Goal: Answer question/provide support

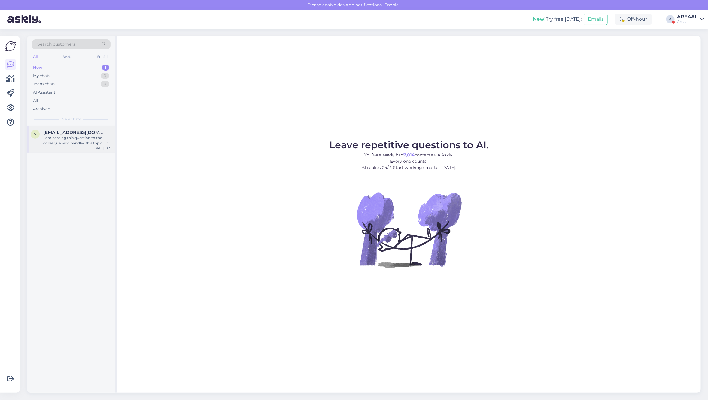
click at [99, 149] on div "[DATE] 18:22" at bounding box center [102, 148] width 18 height 5
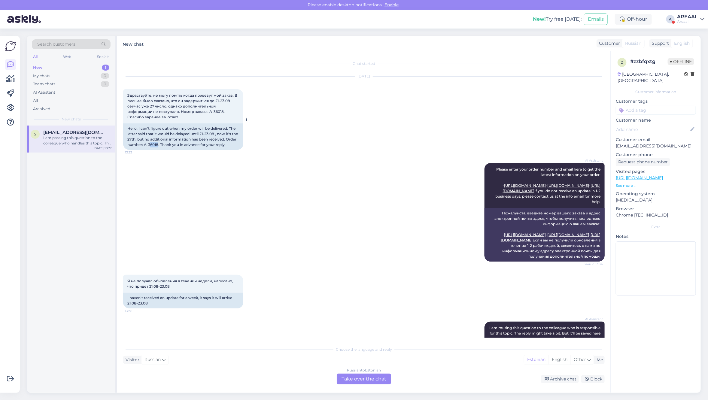
copy div "6018"
copy div "A-36018"
drag, startPoint x: 170, startPoint y: 144, endPoint x: 155, endPoint y: 148, distance: 14.6
click at [155, 148] on div "Hello, I can't figure out when my order will be delivered. The letter said that…" at bounding box center [183, 136] width 120 height 26
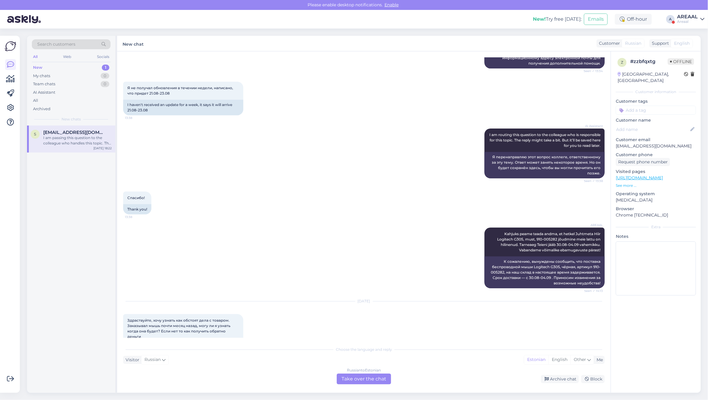
scroll to position [644, 0]
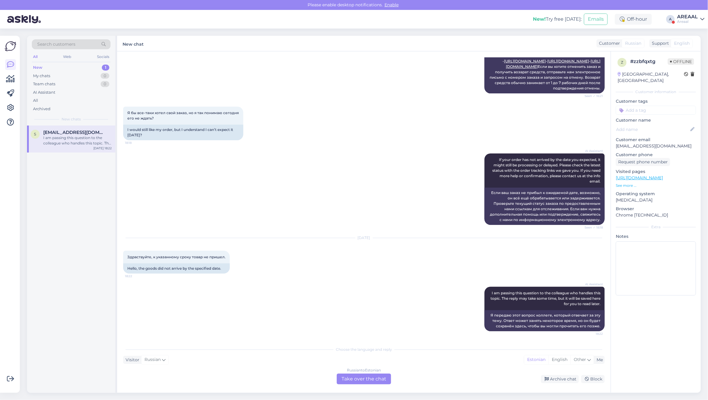
click at [367, 376] on div "Russian to Estonian Take over the chat" at bounding box center [364, 378] width 54 height 11
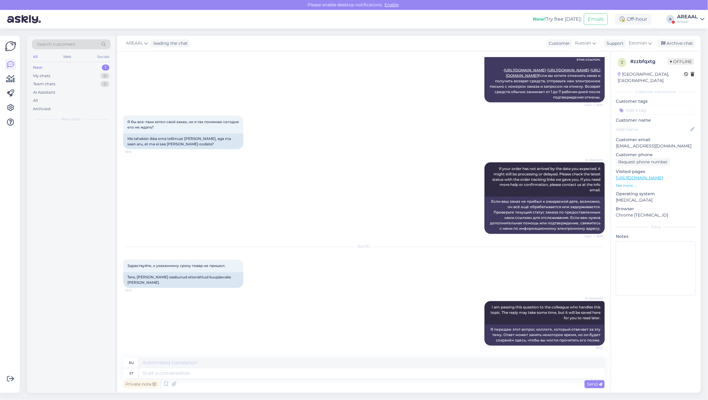
scroll to position [635, 0]
click at [361, 368] on textarea at bounding box center [372, 373] width 466 height 10
paste textarea "[URL][DOMAIN_NAME]"
type textarea "[URL][DOMAIN_NAME]"
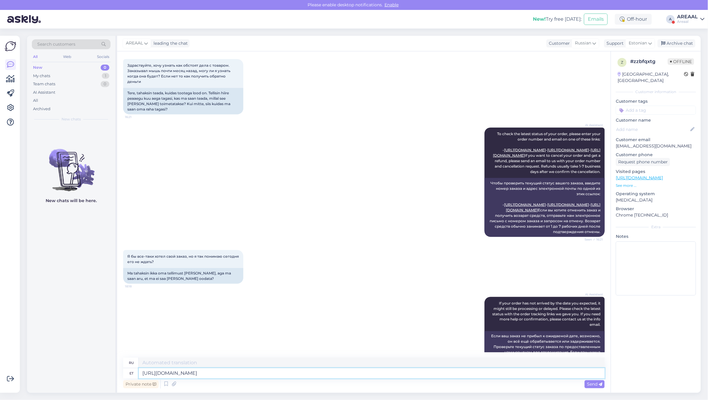
type textarea "[URL][DOMAIN_NAME]"
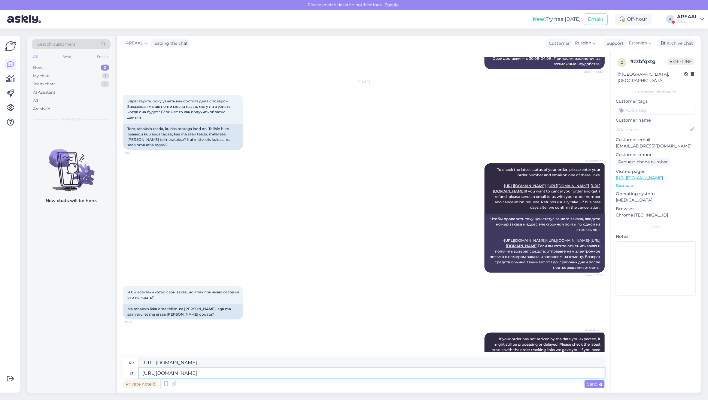
scroll to position [298, 0]
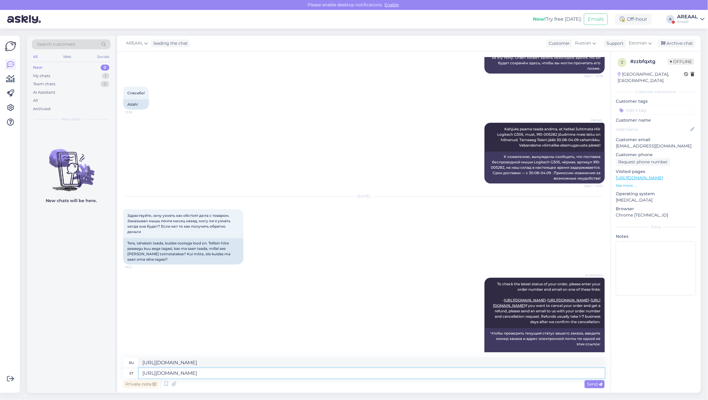
type textarea "[URL][DOMAIN_NAME]"
click at [336, 362] on textarea "[URL][DOMAIN_NAME]" at bounding box center [372, 363] width 466 height 10
paste textarea
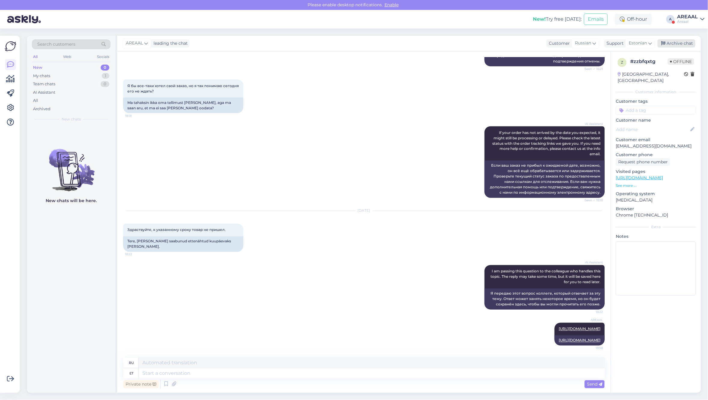
click at [682, 41] on div "Archive chat" at bounding box center [676, 43] width 38 height 8
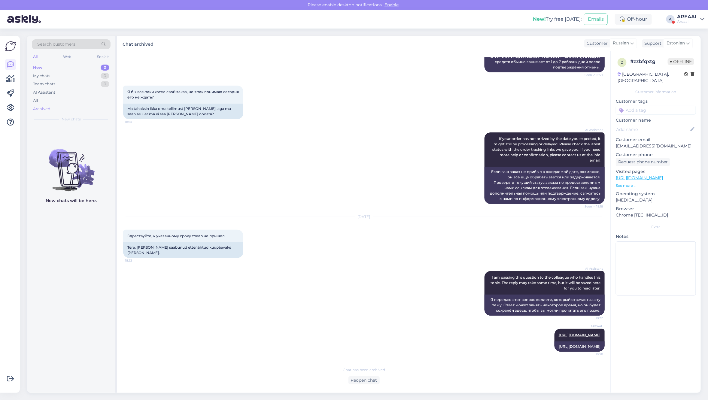
click at [38, 107] on div "Archived" at bounding box center [41, 109] width 17 height 6
click at [41, 98] on div "All" at bounding box center [71, 100] width 79 height 8
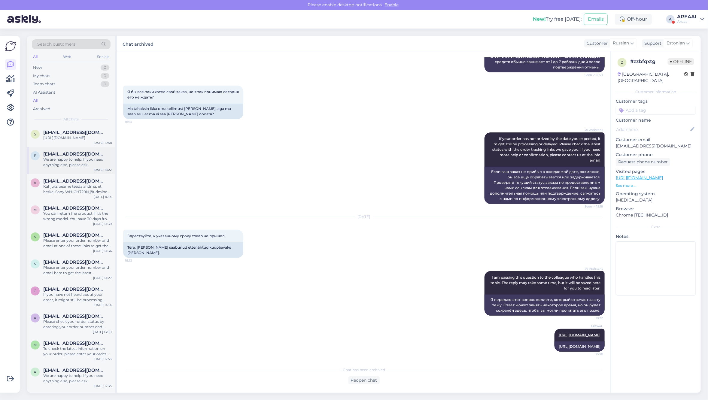
click at [68, 163] on div "We are happy to help. If you need anything else, please ask." at bounding box center [77, 162] width 68 height 11
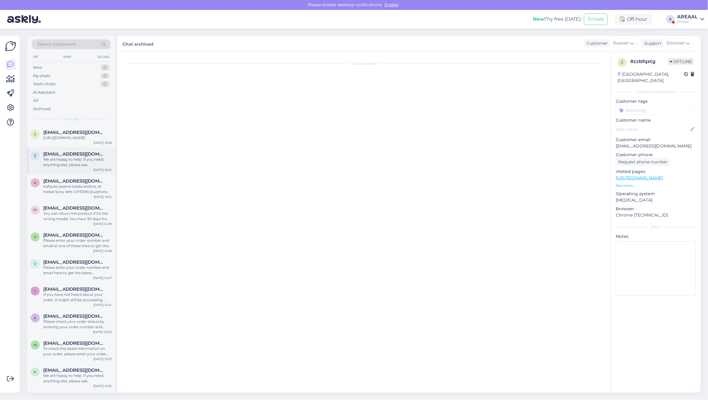
scroll to position [57, 0]
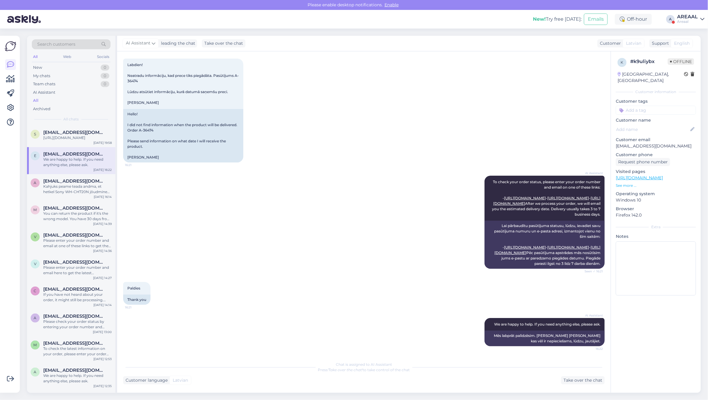
click at [682, 17] on div "AREAAL" at bounding box center [687, 16] width 21 height 5
click at [688, 44] on button "Open" at bounding box center [690, 46] width 17 height 9
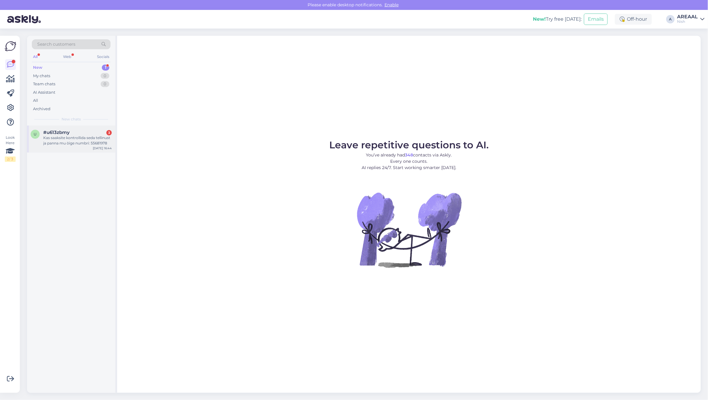
click at [32, 146] on div "u #u613zbmy 3 Kas saaksite kontrollida seda tellinust ja panna mu öige numbri: …" at bounding box center [71, 138] width 88 height 27
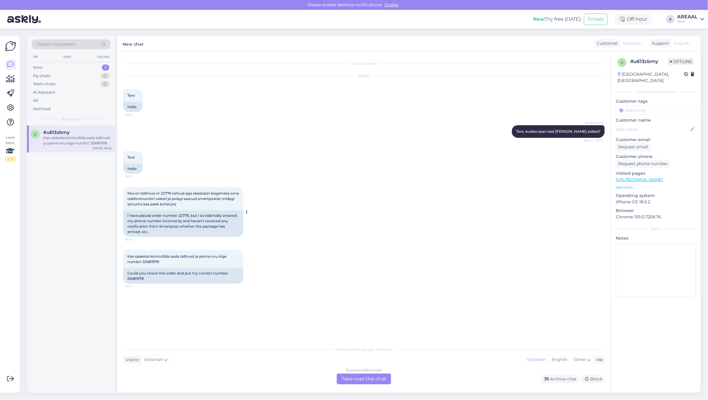
click at [165, 193] on span "Mul on tellimus nr 22776 tehtud aga sisestasin kogemata oma telefoninumbri vale…" at bounding box center [183, 198] width 112 height 15
copy span "22776"
click at [152, 261] on span "Kas saaksite kontrollida seda tellinust ja panna mu öige numbri: 55681978" at bounding box center [177, 259] width 100 height 10
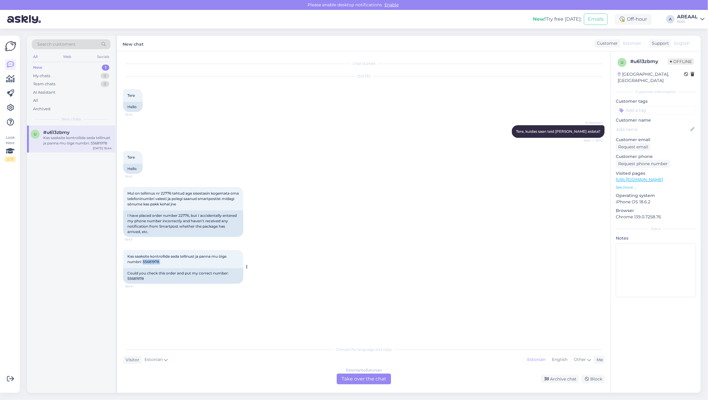
copy div "55681978 16:44"
click at [383, 376] on div "Estonian to Estonian Take over the chat" at bounding box center [364, 378] width 54 height 11
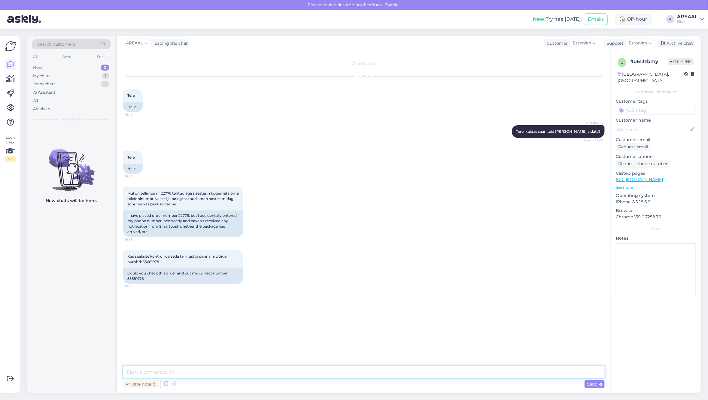
click at [377, 371] on textarea at bounding box center [363, 372] width 481 height 13
type textarea "Tere! Info edastatud logistikasse ning muudetakse ära."
click at [683, 41] on div "Archive chat" at bounding box center [676, 43] width 38 height 8
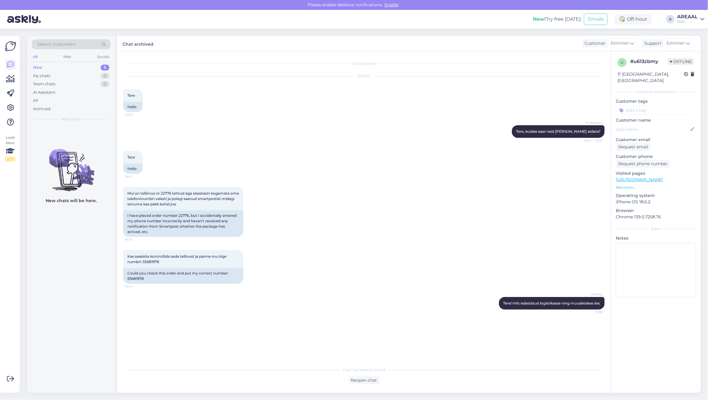
click at [374, 183] on div "Mul on tellimus nr 22776 tehtud aga sisestasin kogemata oma telefoninumbri vale…" at bounding box center [363, 211] width 481 height 63
